Goal: Find specific page/section: Find specific page/section

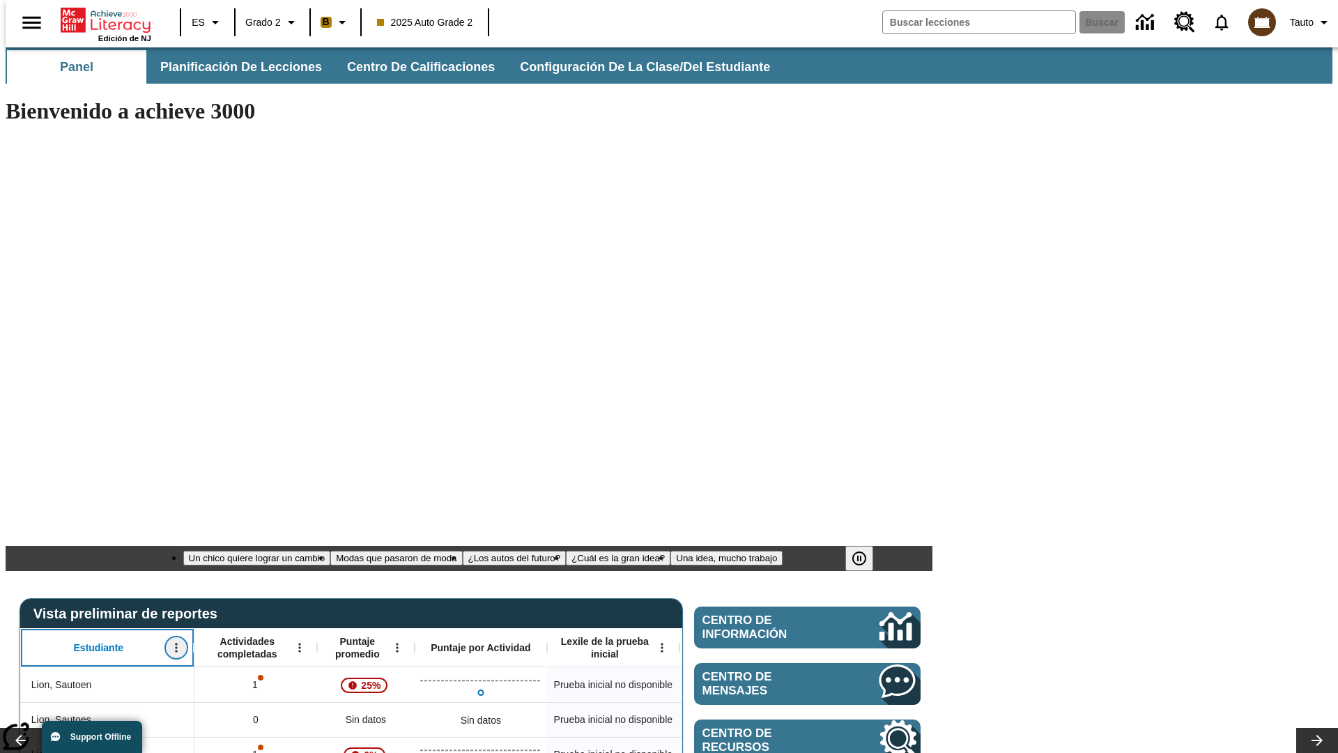
click at [175, 643] on icon "Abrir menú" at bounding box center [176, 647] width 2 height 9
click at [26, 417] on icon at bounding box center [26, 417] width 9 height 9
click at [175, 643] on icon "Estudiante, Abrir menú," at bounding box center [176, 647] width 2 height 9
click at [26, 417] on icon at bounding box center [26, 417] width 9 height 9
click at [298, 643] on icon "Abrir menú" at bounding box center [299, 647] width 2 height 9
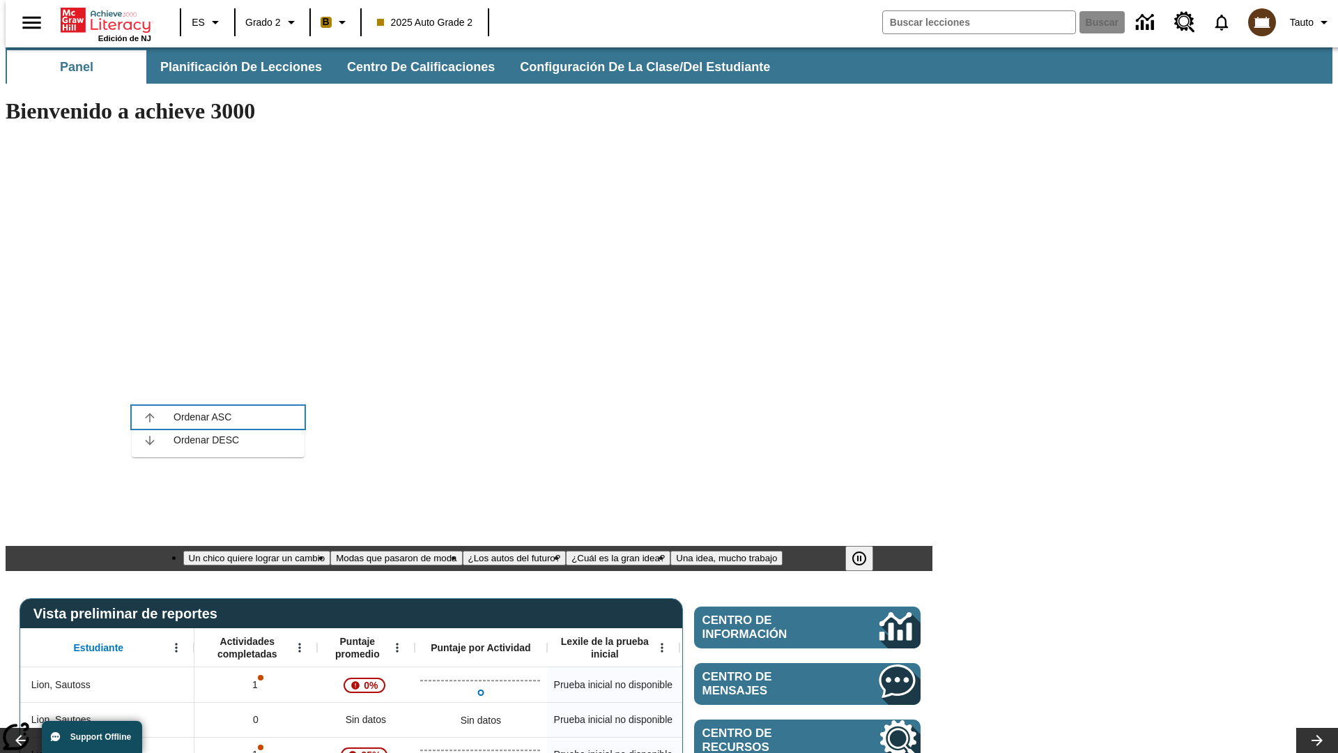
click at [150, 417] on icon at bounding box center [149, 417] width 9 height 9
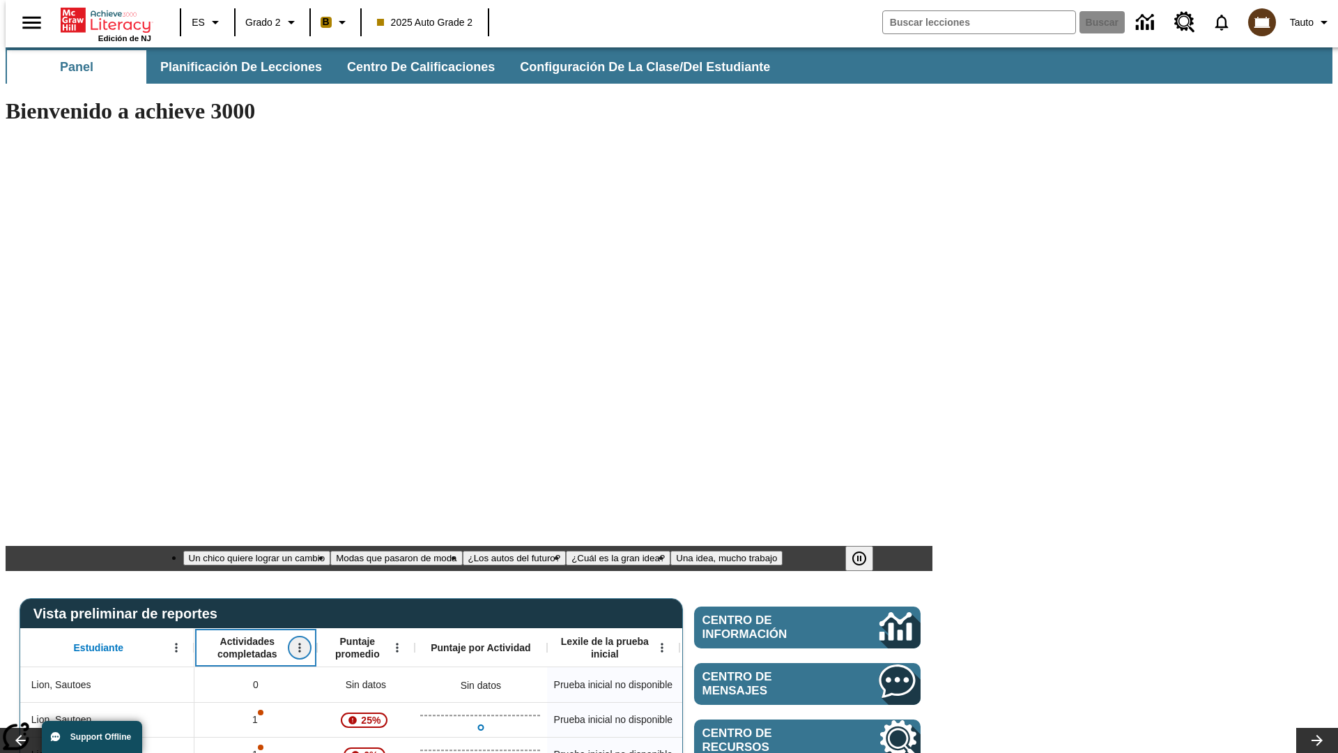
click at [298, 643] on icon "Actividades completadas, Abrir menú," at bounding box center [299, 647] width 2 height 9
